Goal: Check status: Check status

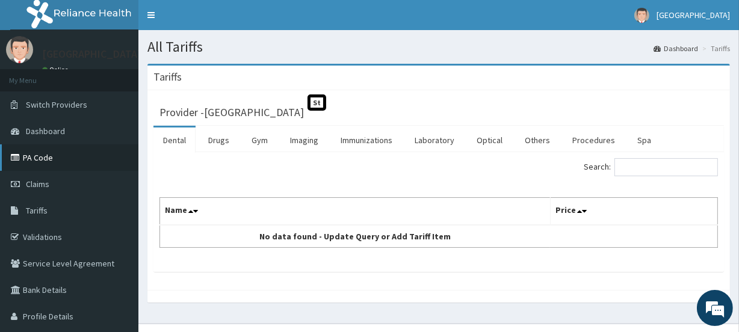
click at [46, 159] on link "PA Code" at bounding box center [69, 157] width 138 height 26
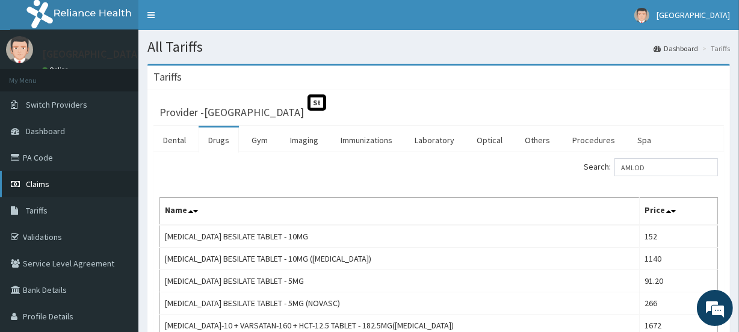
click at [34, 184] on span "Claims" at bounding box center [37, 184] width 23 height 11
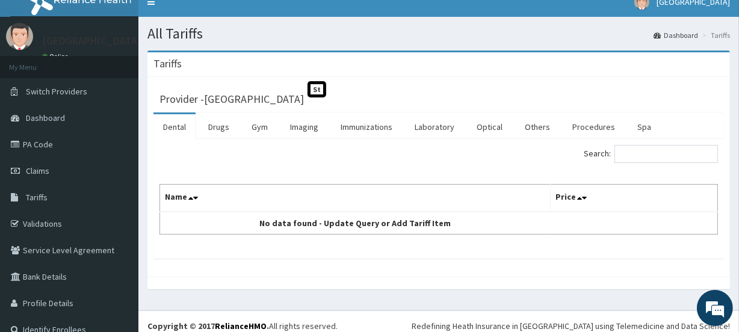
scroll to position [22, 0]
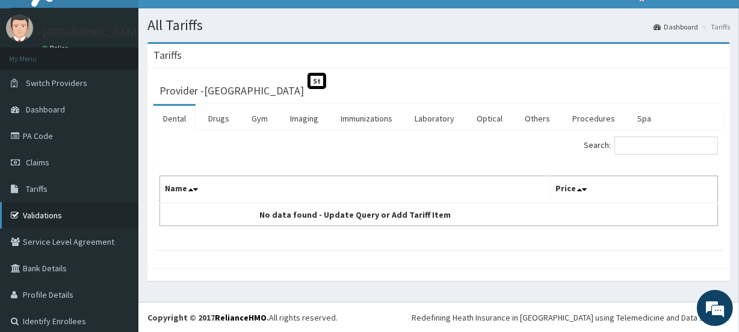
click at [39, 214] on link "Validations" at bounding box center [69, 215] width 138 height 26
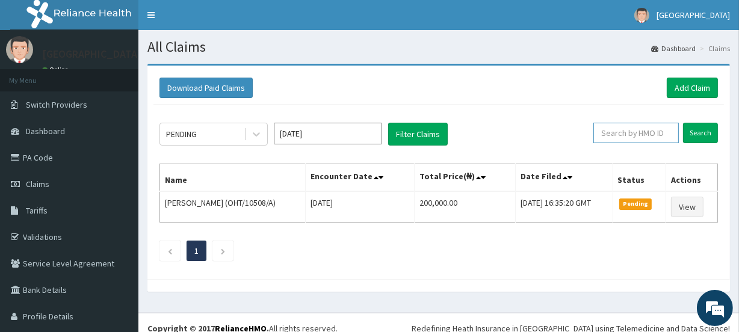
click at [639, 127] on input "text" at bounding box center [636, 133] width 85 height 20
paste input "API/10112/D"
click at [689, 132] on input "Search" at bounding box center [700, 133] width 35 height 20
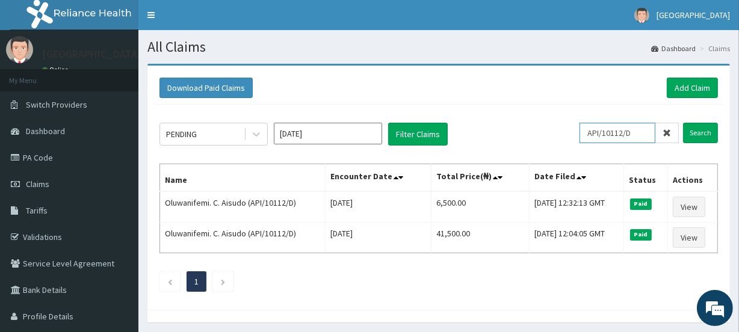
click at [644, 133] on input "API/10112/D" at bounding box center [618, 133] width 76 height 20
type input "A"
type input "PNO/10013/B"
click at [707, 134] on input "Search" at bounding box center [700, 133] width 35 height 20
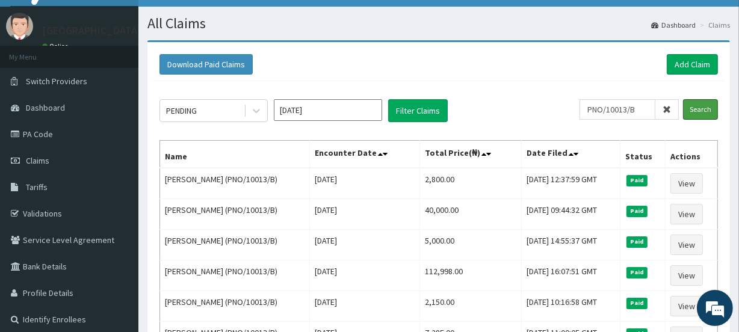
scroll to position [29, 0]
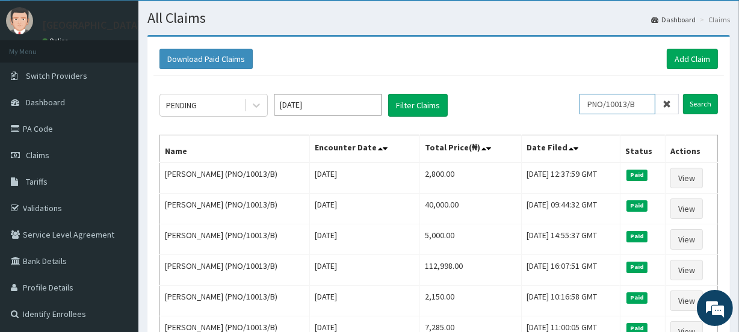
click at [644, 104] on input "PNO/10013/B" at bounding box center [618, 104] width 76 height 20
drag, startPoint x: 644, startPoint y: 104, endPoint x: 589, endPoint y: 108, distance: 55.0
click at [589, 108] on input "PNO/10013/B" at bounding box center [618, 104] width 76 height 20
click at [501, 111] on div "PENDING Sep 2025 Filter Claims" at bounding box center [370, 105] width 420 height 23
click at [43, 131] on link "PA Code" at bounding box center [69, 129] width 138 height 26
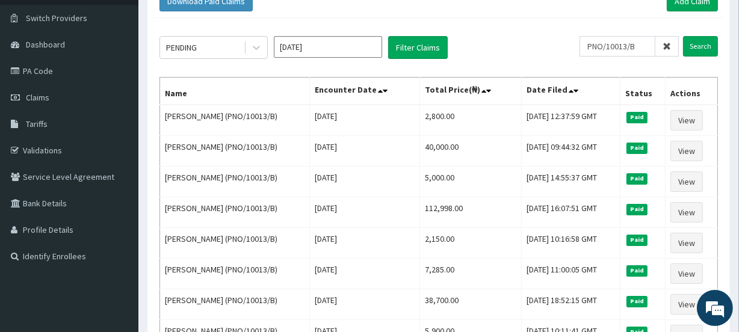
scroll to position [90, 0]
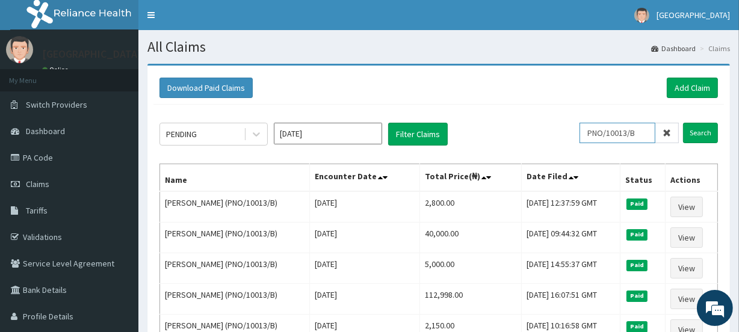
click at [645, 131] on input "PNO/10013/B" at bounding box center [618, 133] width 76 height 20
type input "P"
click at [702, 132] on input "Search" at bounding box center [700, 133] width 35 height 20
click at [644, 132] on input "CRH/10079/A" at bounding box center [618, 133] width 76 height 20
type input "C"
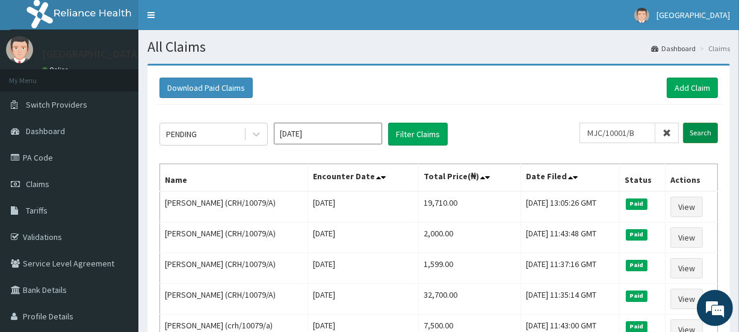
click at [703, 132] on input "Search" at bounding box center [700, 133] width 35 height 20
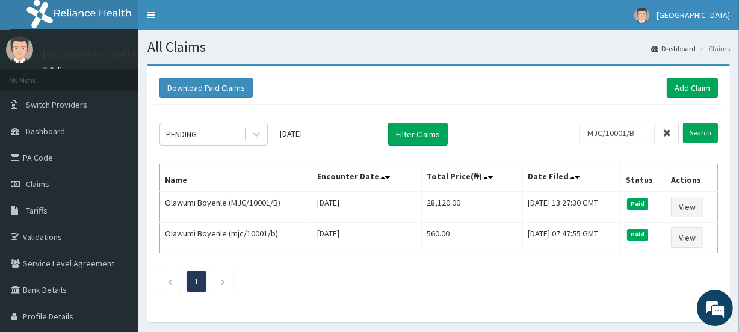
click at [647, 130] on input "MJC/10001/B" at bounding box center [618, 133] width 76 height 20
type input "M"
click at [703, 133] on input "Search" at bounding box center [700, 133] width 35 height 20
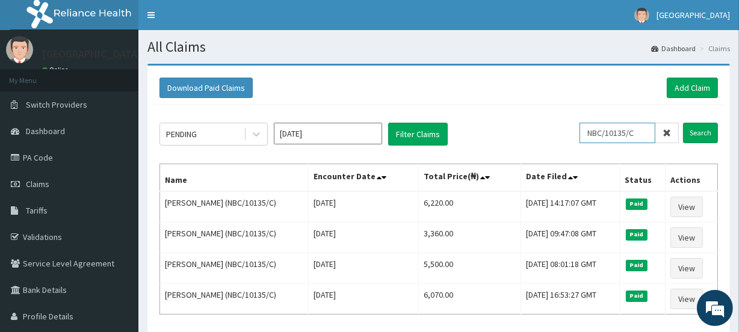
click at [644, 133] on input "NBC/10135/C" at bounding box center [618, 133] width 76 height 20
type input "N"
click at [699, 132] on input "Search" at bounding box center [700, 133] width 35 height 20
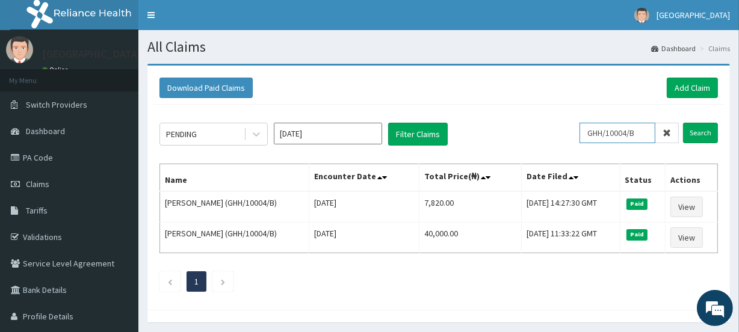
click at [644, 135] on input "GHH/10004/B" at bounding box center [618, 133] width 76 height 20
type input "G"
click at [704, 132] on input "Search" at bounding box center [700, 133] width 35 height 20
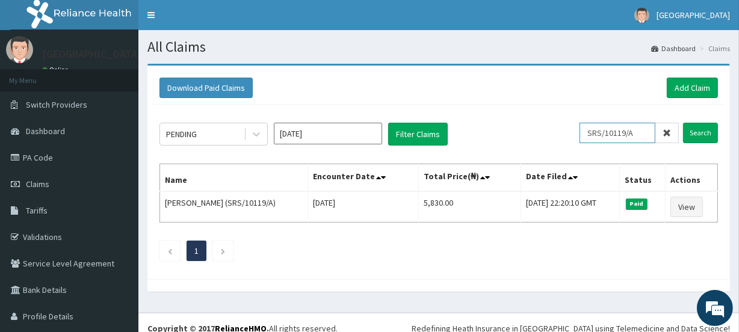
click at [634, 129] on input "SRS/10119/A" at bounding box center [618, 133] width 76 height 20
type input "S"
click at [621, 132] on input "text" at bounding box center [636, 133] width 85 height 20
click at [692, 132] on input "Search" at bounding box center [700, 133] width 35 height 20
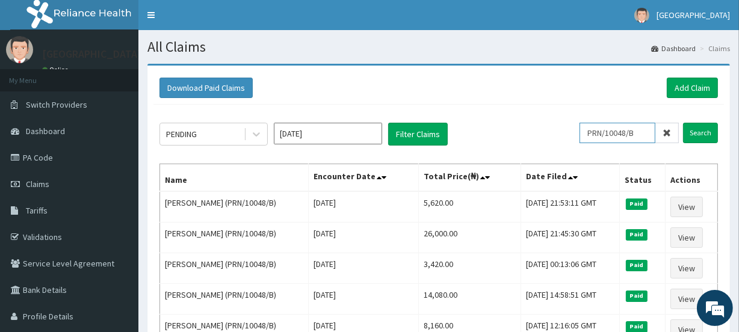
click at [644, 132] on input "PRN/10048/B" at bounding box center [618, 133] width 76 height 20
type input "P"
